Goal: Navigation & Orientation: Understand site structure

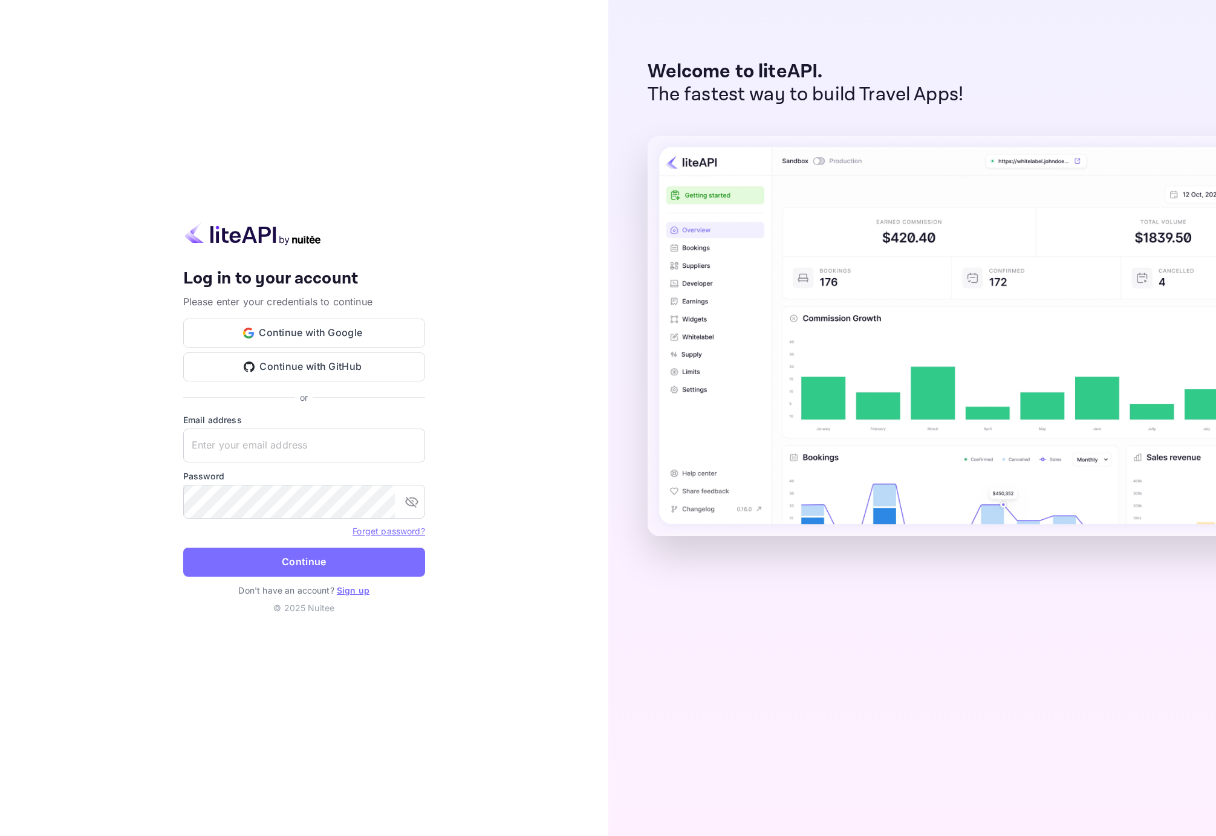
type input "[EMAIL_ADDRESS][DOMAIN_NAME]"
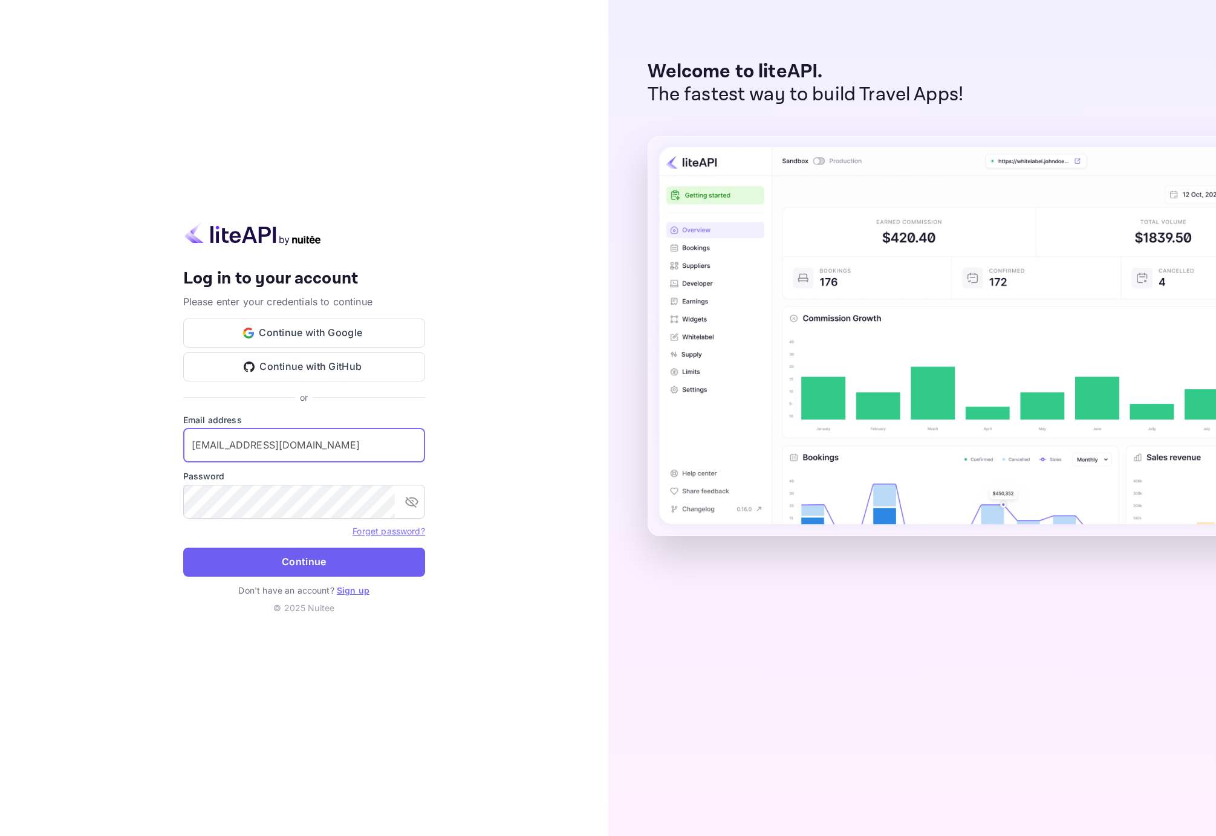
click at [316, 561] on button "Continue" at bounding box center [304, 562] width 242 height 29
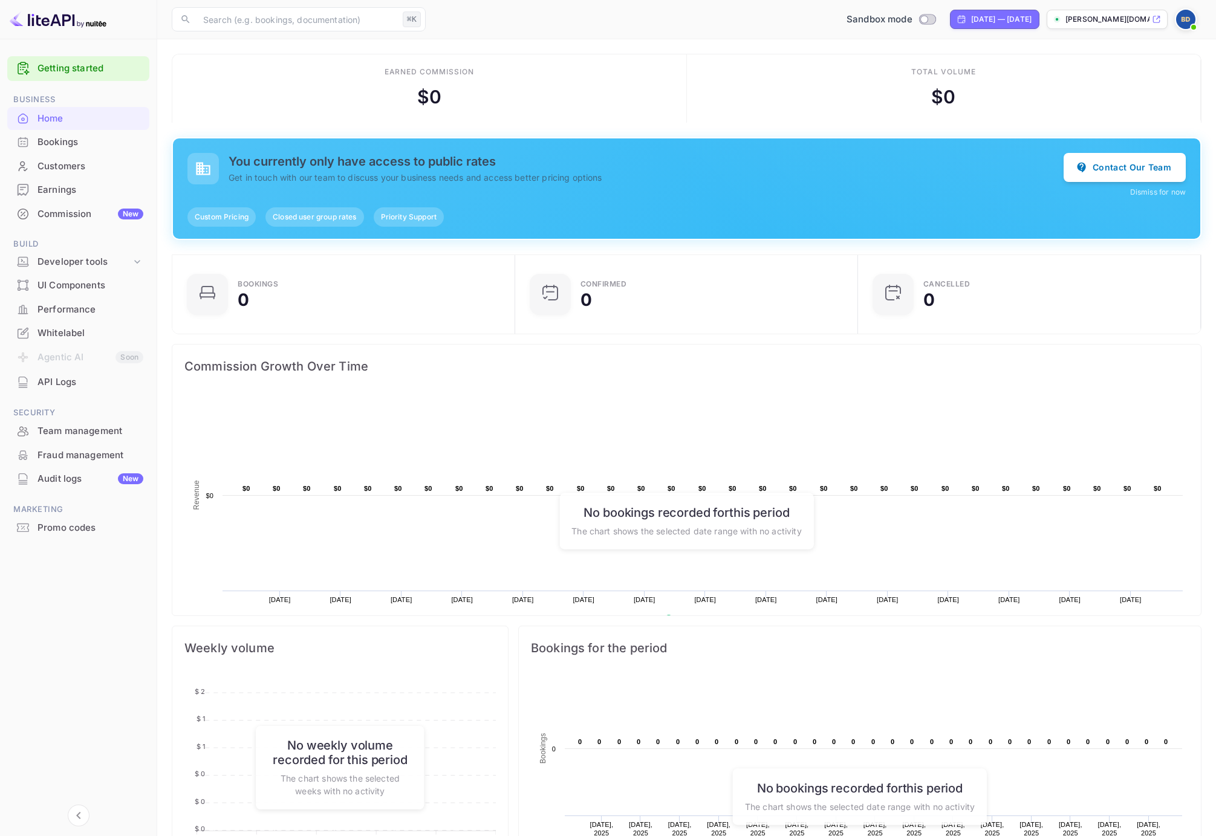
click at [70, 290] on div "UI Components" at bounding box center [90, 286] width 106 height 14
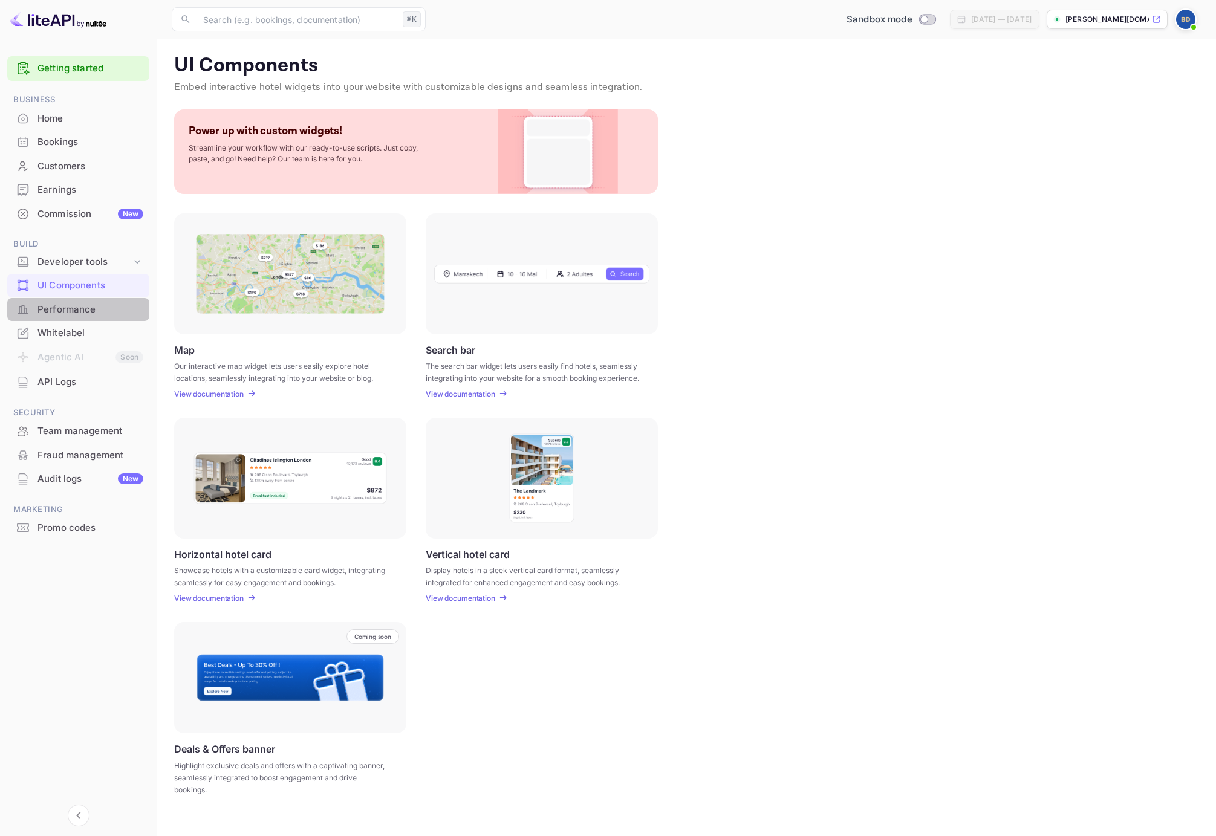
click at [71, 306] on div "Performance" at bounding box center [90, 310] width 106 height 14
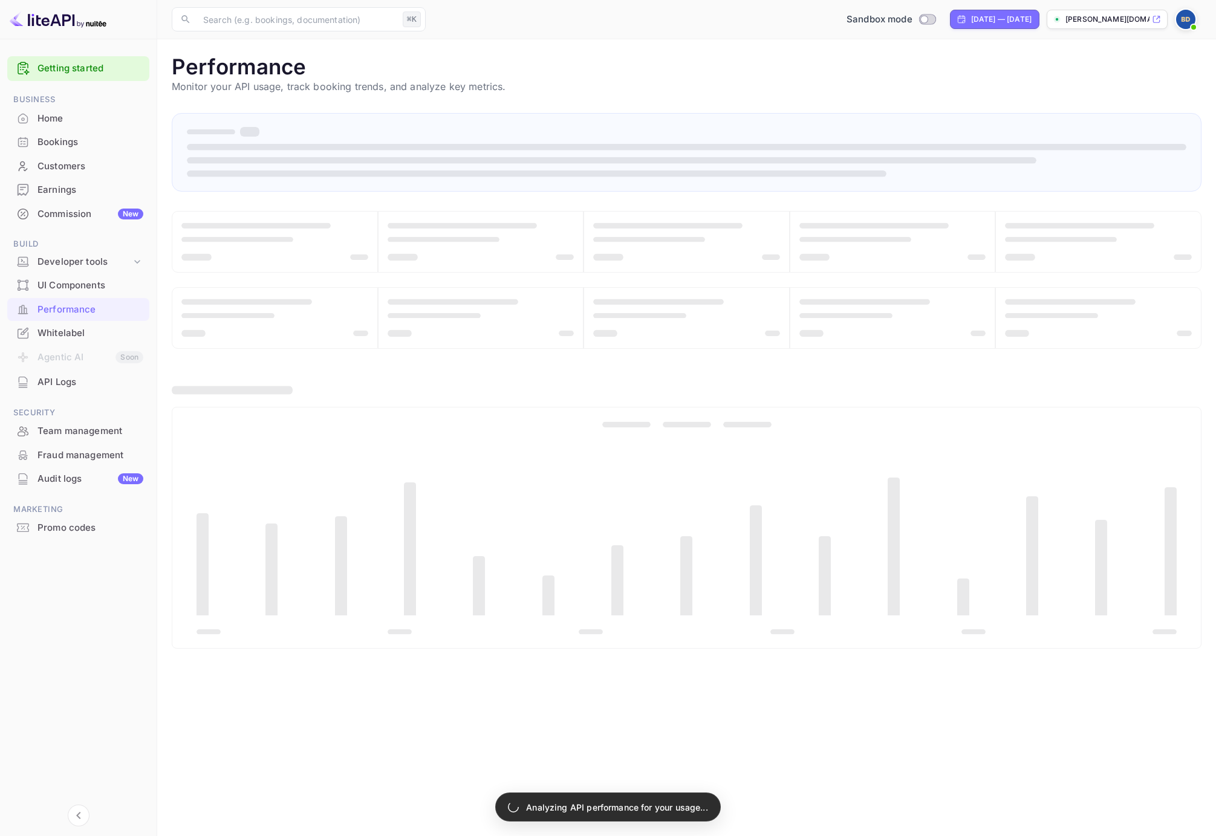
click at [76, 424] on div "Team management" at bounding box center [90, 431] width 106 height 14
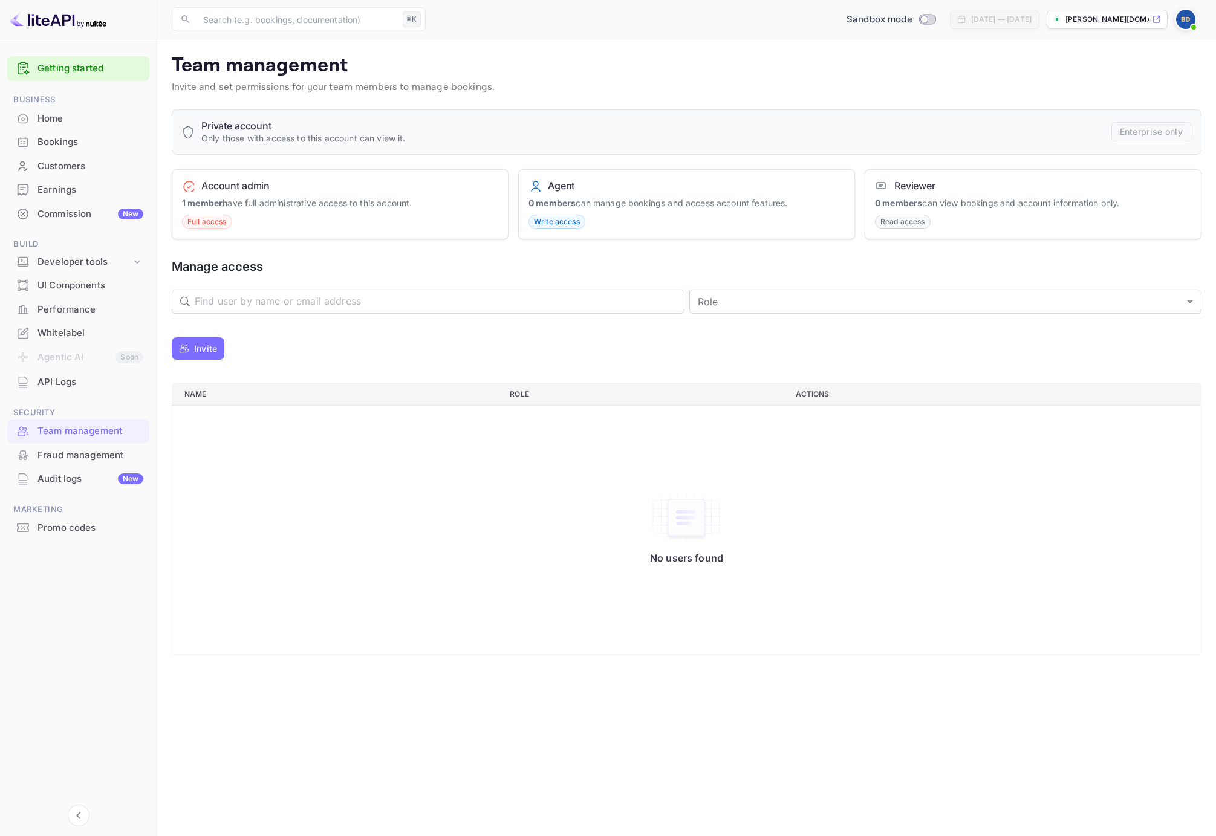
click at [68, 210] on div "Commission New" at bounding box center [90, 214] width 106 height 14
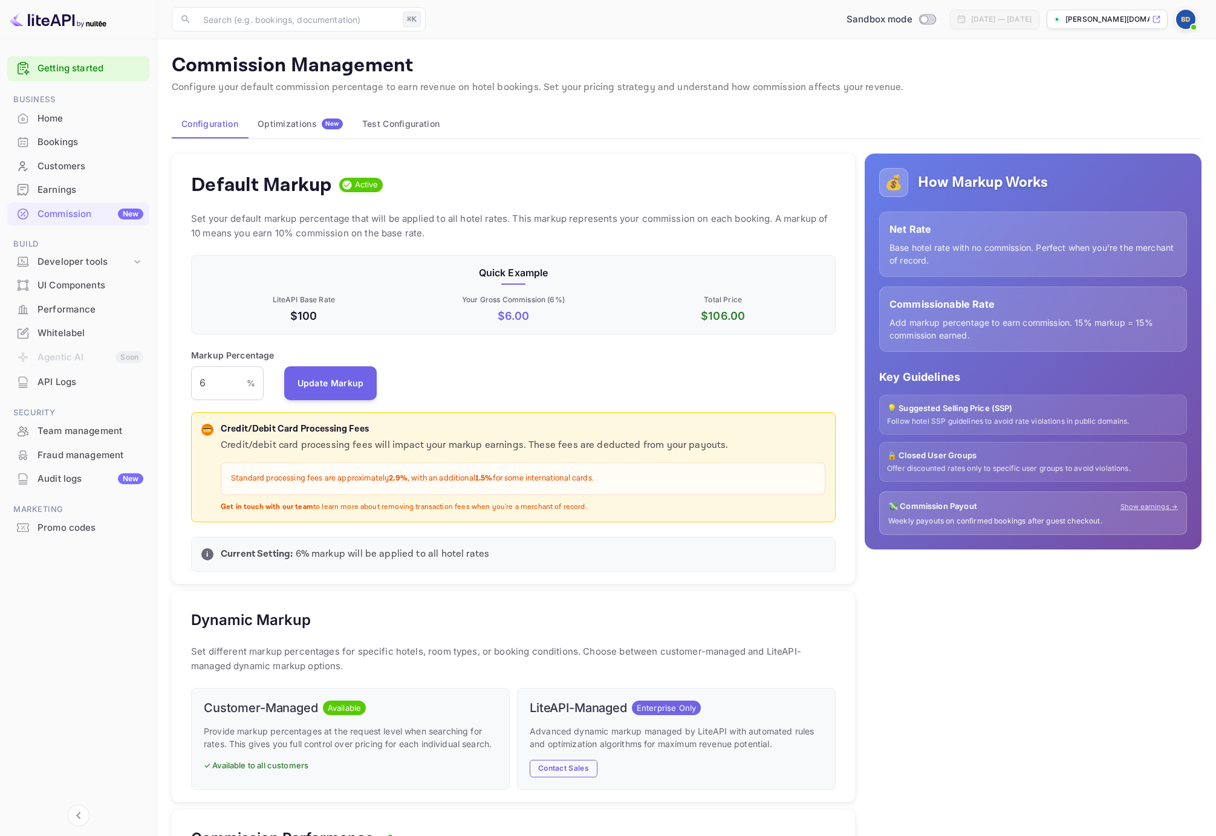
scroll to position [1, 1]
drag, startPoint x: 466, startPoint y: 297, endPoint x: 570, endPoint y: 298, distance: 104.0
click at [569, 298] on p "Your Gross Commission ( 6 %)" at bounding box center [513, 299] width 205 height 11
click at [570, 298] on p "Your Gross Commission ( 6 %)" at bounding box center [513, 299] width 205 height 11
drag, startPoint x: 218, startPoint y: 383, endPoint x: 169, endPoint y: 382, distance: 49.6
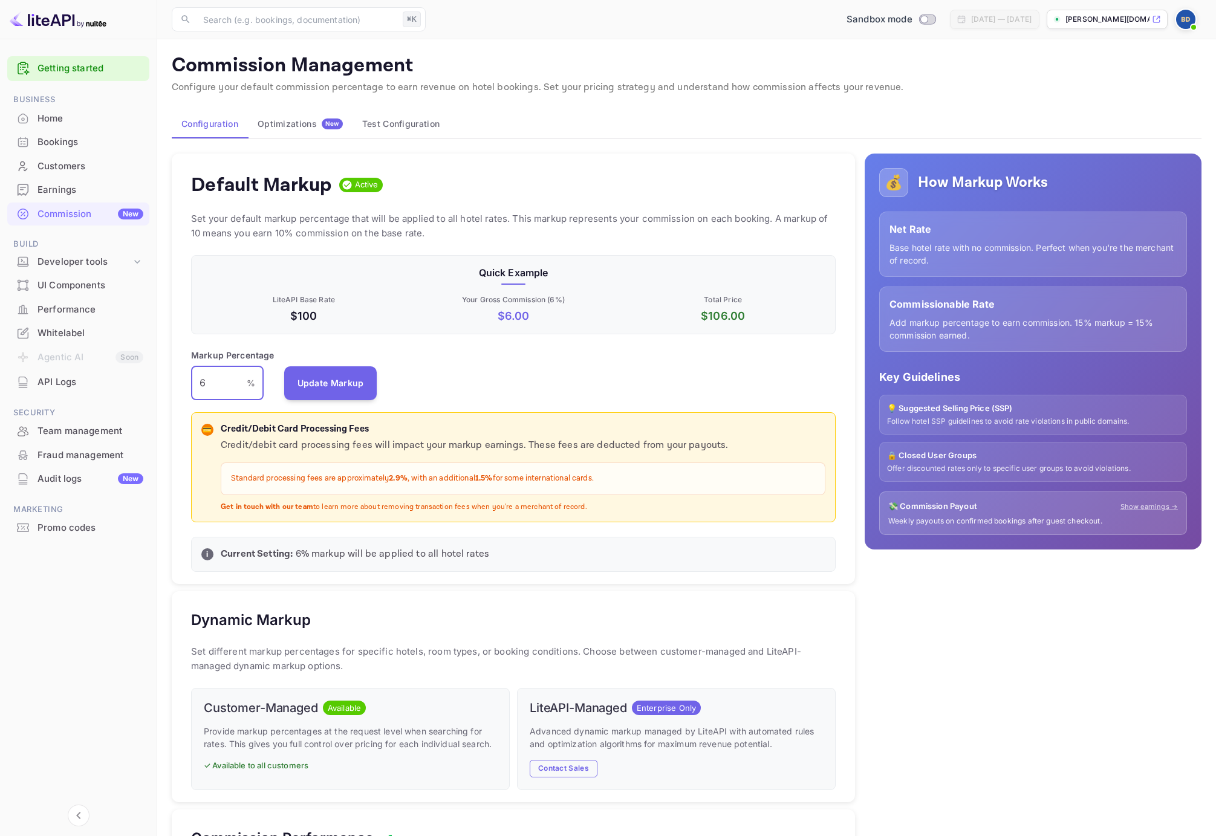
click at [170, 383] on div "Default Markup Active Set your default markup percentage that will be applied t…" at bounding box center [508, 668] width 693 height 1048
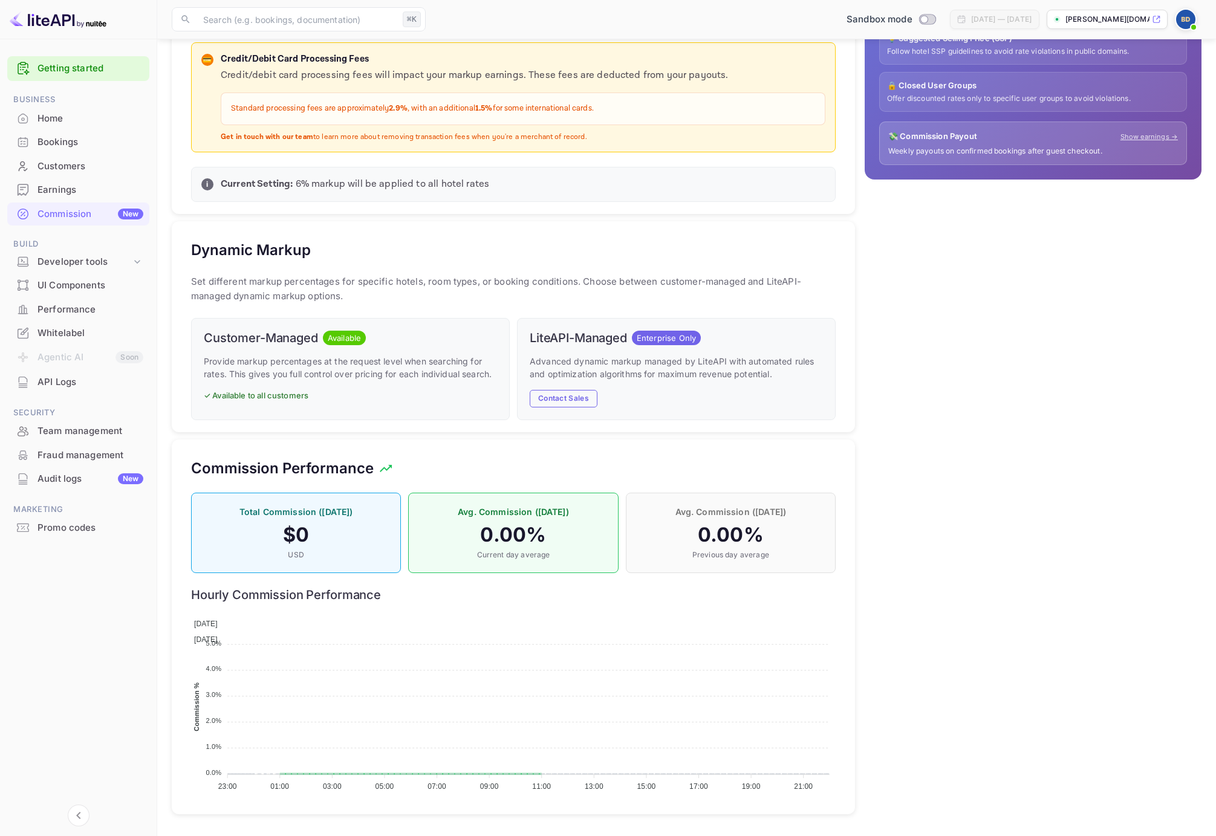
scroll to position [363, 0]
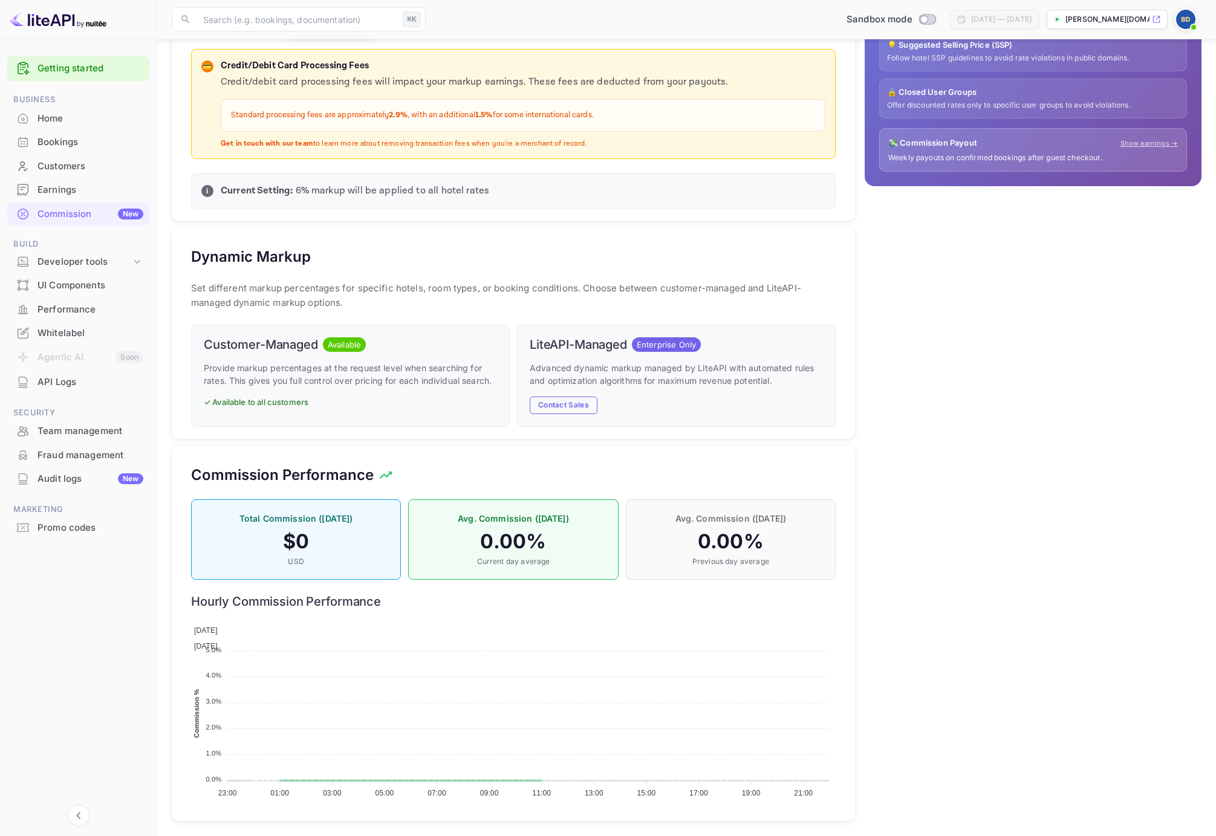
click at [1117, 21] on p "[PERSON_NAME][DOMAIN_NAME]..." at bounding box center [1107, 19] width 84 height 11
click at [64, 195] on div "Earnings" at bounding box center [90, 190] width 106 height 14
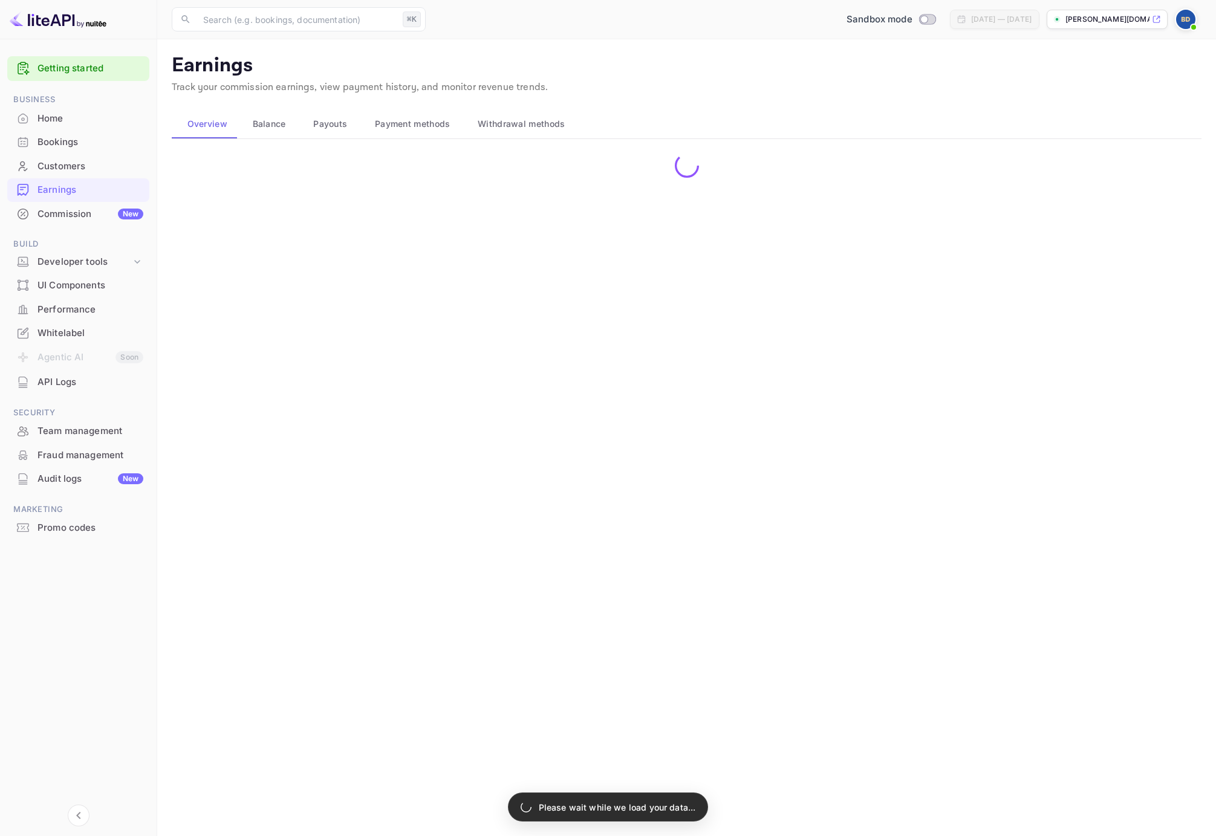
click at [66, 169] on div "Customers" at bounding box center [90, 167] width 106 height 14
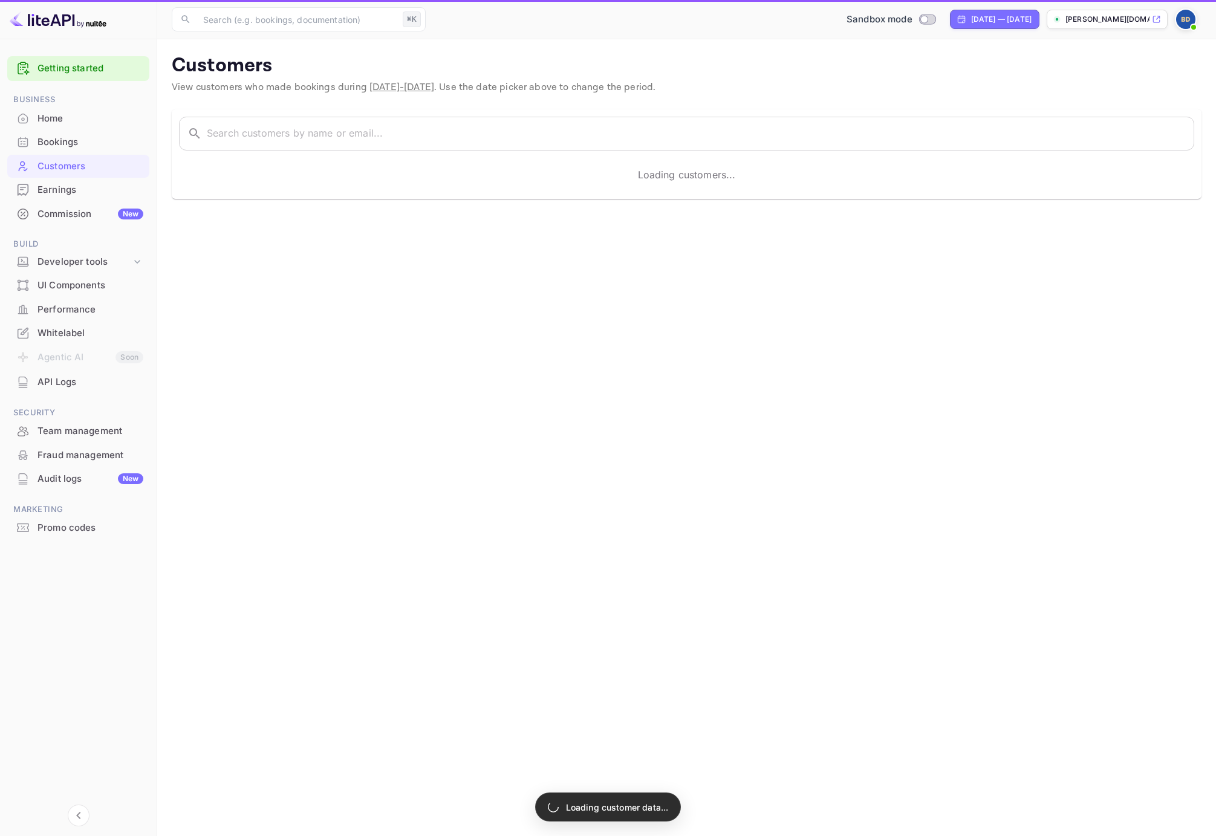
click at [63, 147] on div "Bookings" at bounding box center [90, 142] width 106 height 14
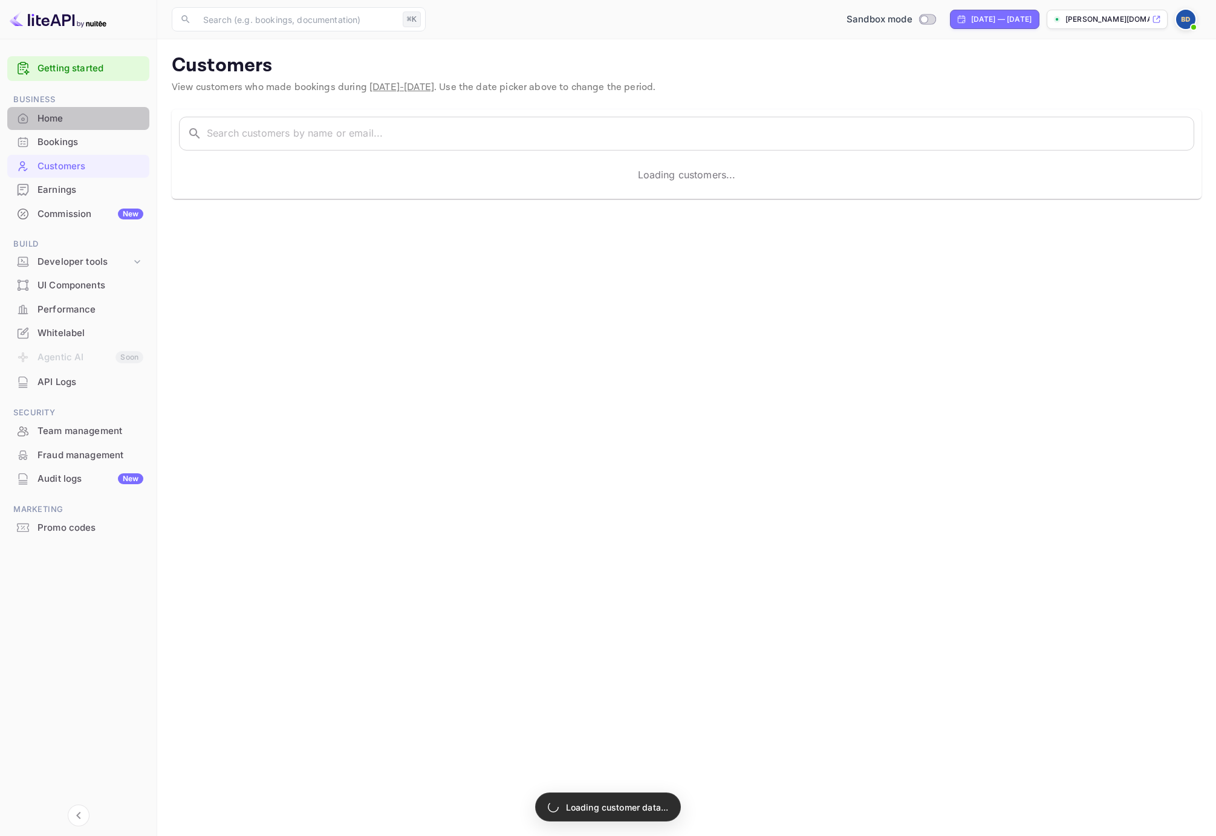
click at [57, 126] on div "Home" at bounding box center [78, 119] width 142 height 24
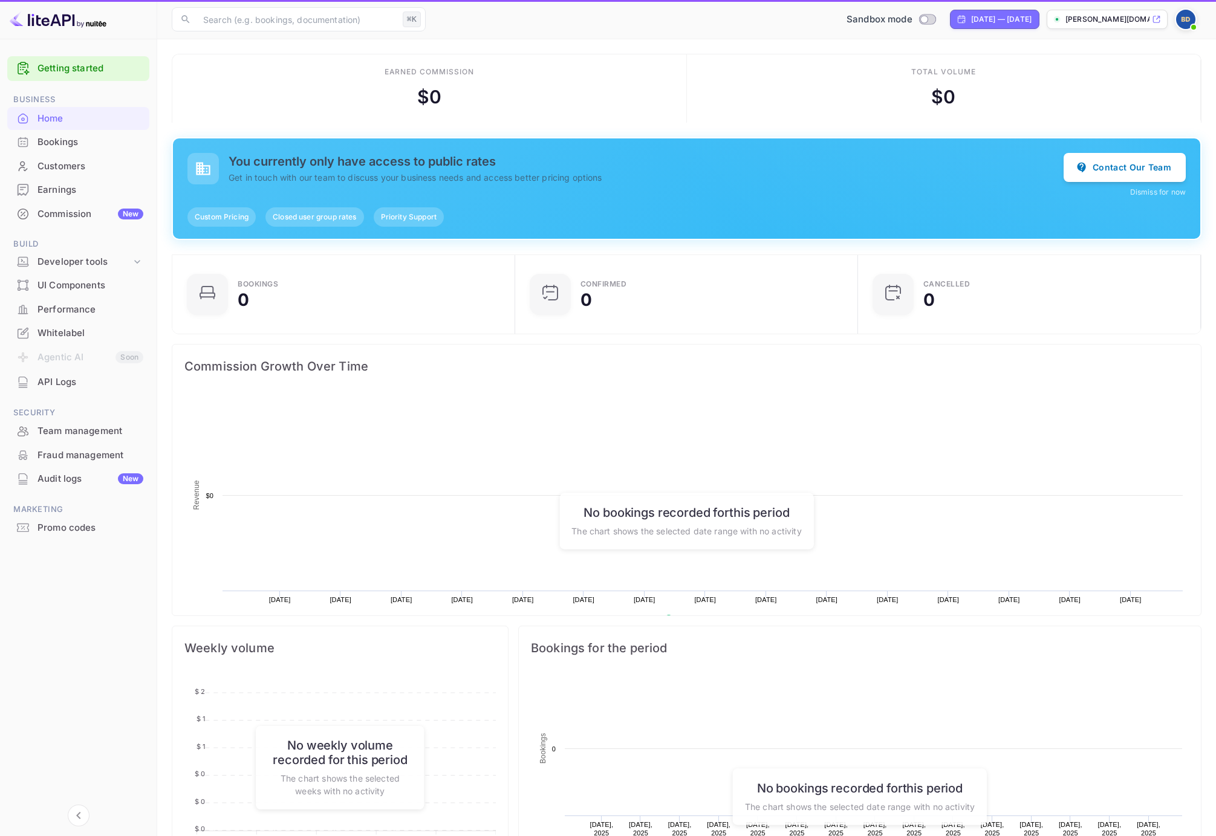
scroll to position [196, 336]
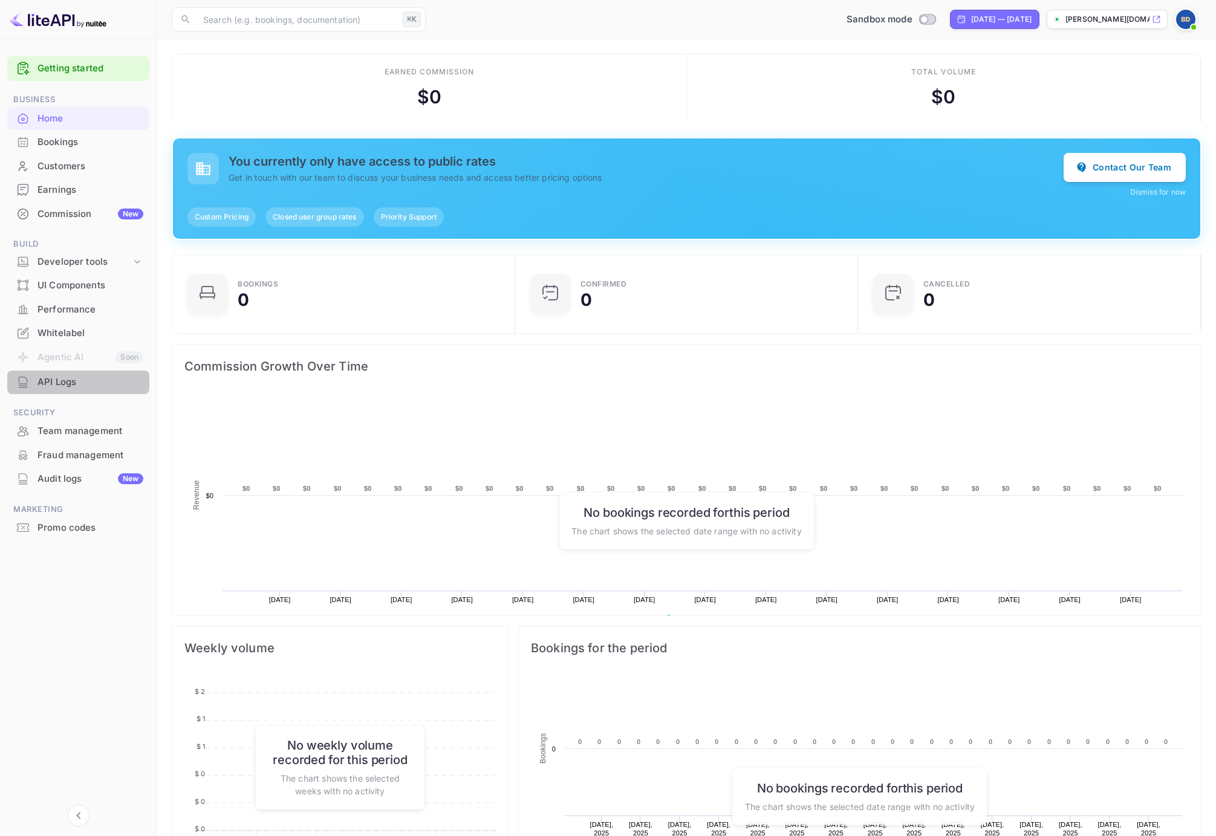
click at [63, 387] on div "API Logs" at bounding box center [90, 382] width 106 height 14
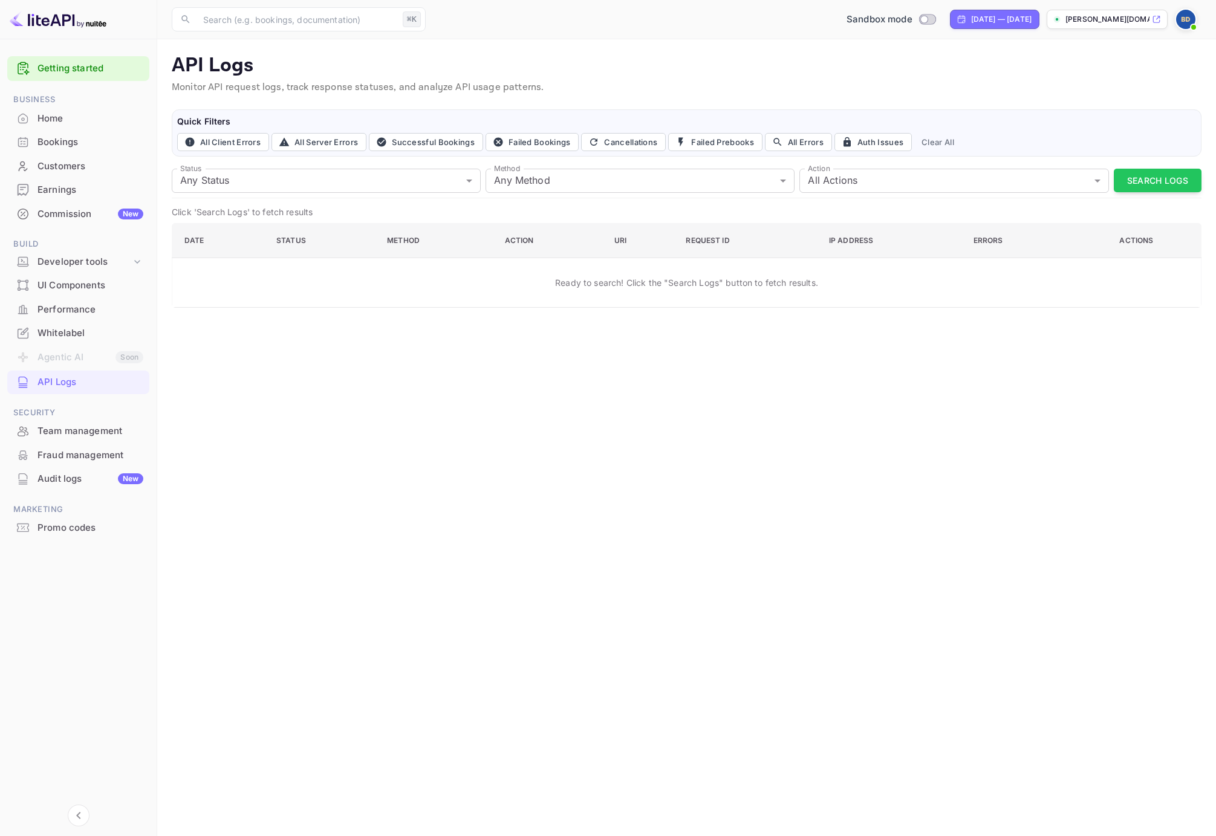
click at [51, 476] on div "Audit logs New" at bounding box center [90, 479] width 106 height 14
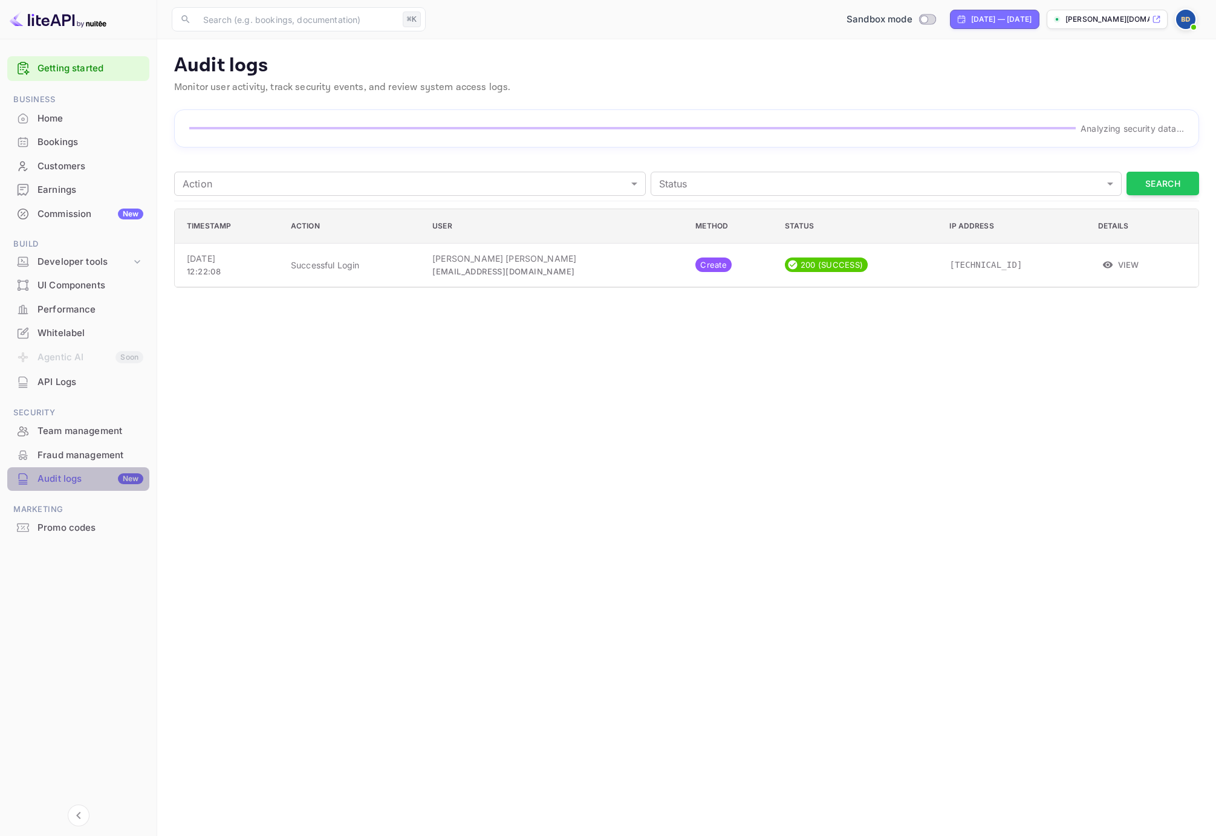
click at [51, 476] on div "Audit logs New" at bounding box center [90, 479] width 106 height 14
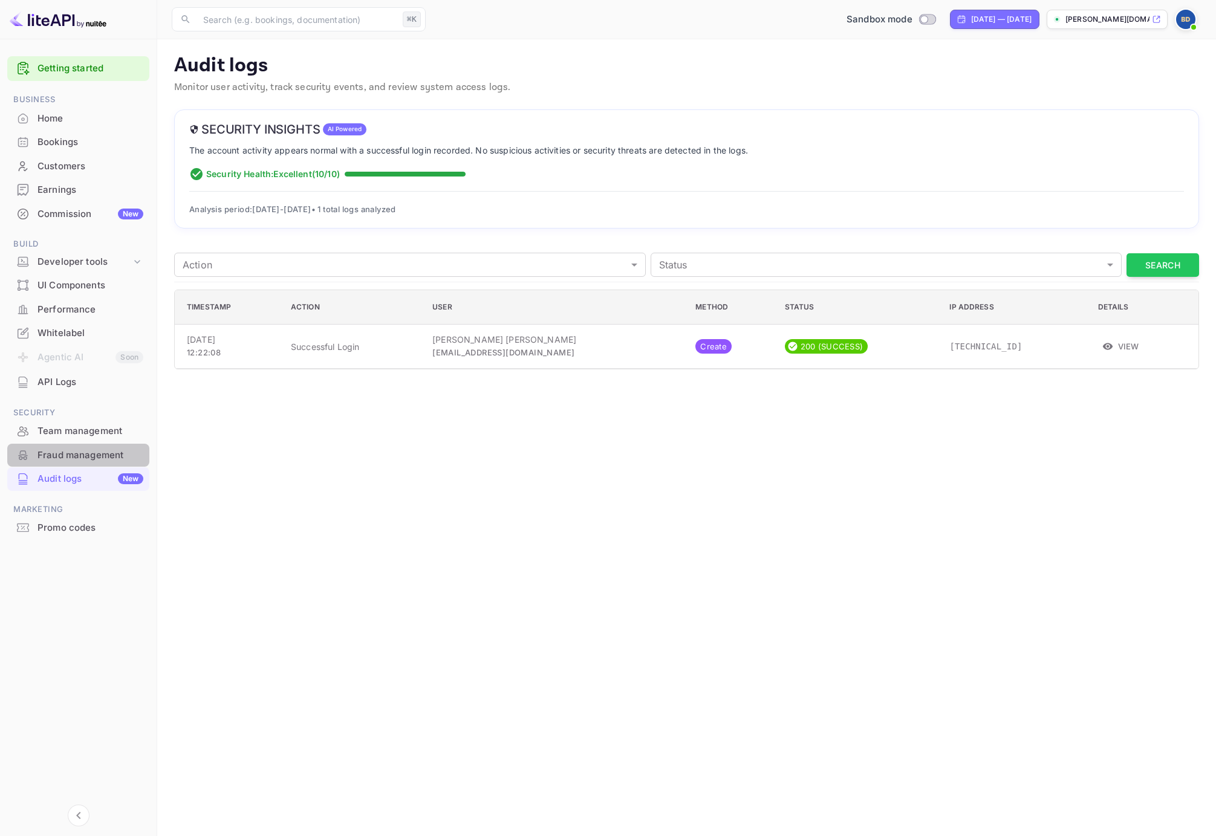
click at [57, 456] on div "Fraud management" at bounding box center [90, 456] width 106 height 14
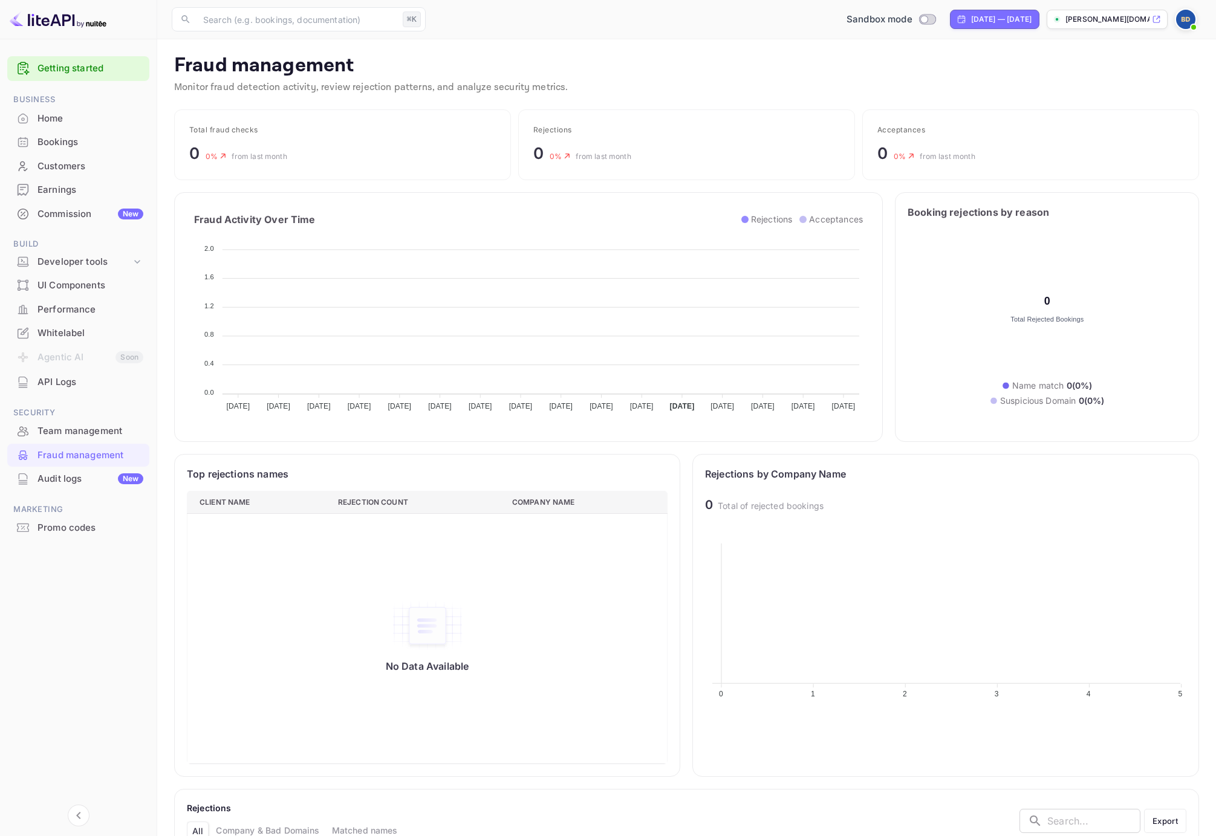
scroll to position [248, 481]
click at [64, 430] on div "Team management" at bounding box center [90, 431] width 106 height 14
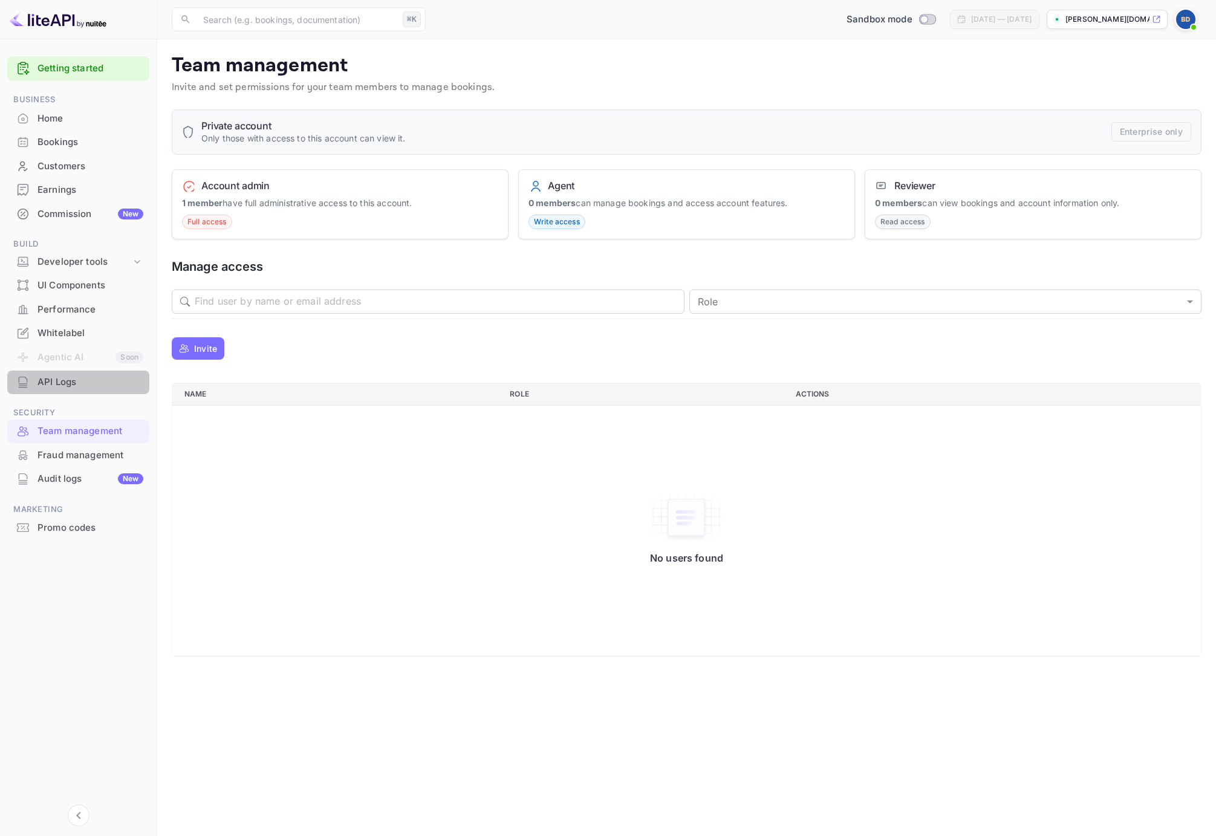
click at [65, 387] on div "API Logs" at bounding box center [90, 382] width 106 height 14
